Goal: Transaction & Acquisition: Purchase product/service

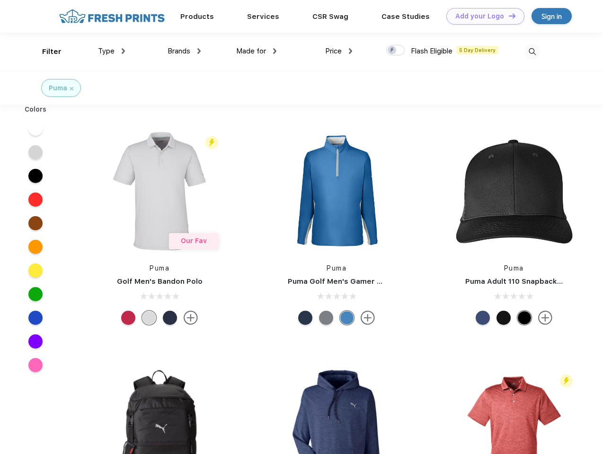
click at [482, 16] on link "Add your Logo Design Tool" at bounding box center [485, 16] width 78 height 17
click at [0, 0] on div "Design Tool" at bounding box center [0, 0] width 0 height 0
click at [508, 16] on link "Add your Logo Design Tool" at bounding box center [485, 16] width 78 height 17
click at [45, 52] on div "Filter" at bounding box center [51, 51] width 19 height 11
click at [112, 51] on span "Type" at bounding box center [106, 51] width 17 height 9
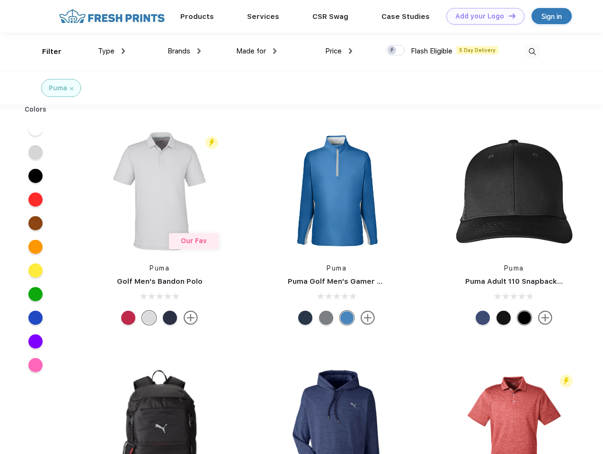
click at [184, 51] on span "Brands" at bounding box center [179, 51] width 23 height 9
click at [257, 51] on span "Made for" at bounding box center [251, 51] width 30 height 9
click at [339, 51] on span "Price" at bounding box center [333, 51] width 17 height 9
click at [396, 51] on div at bounding box center [395, 50] width 18 height 10
click at [392, 51] on input "checkbox" at bounding box center [389, 48] width 6 height 6
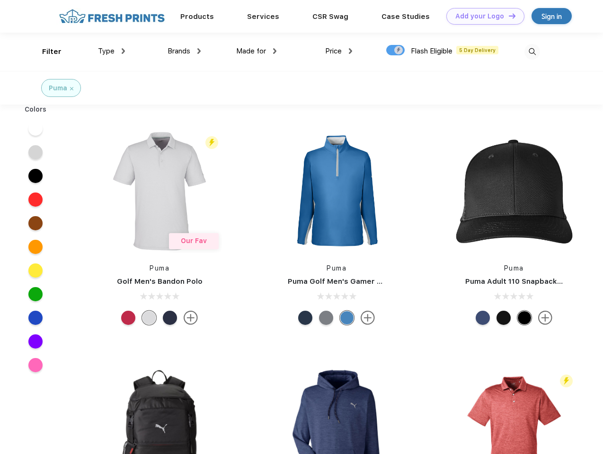
click at [532, 52] on img at bounding box center [533, 52] width 16 height 16
